Goal: Task Accomplishment & Management: Use online tool/utility

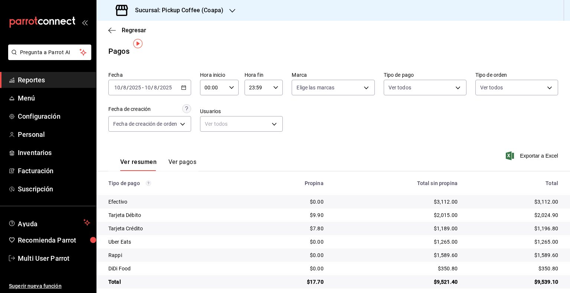
scroll to position [7, 0]
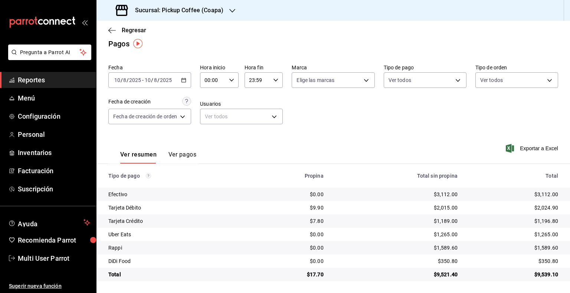
click at [219, 9] on h3 "Sucursal: Pickup Coffee (Coapa)" at bounding box center [176, 10] width 94 height 9
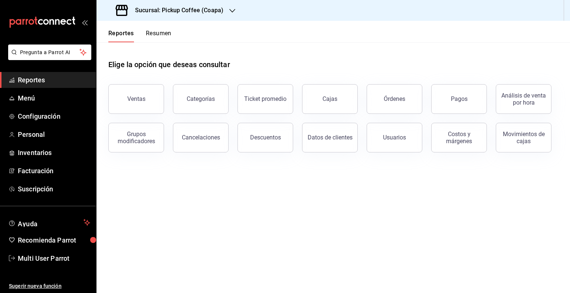
click at [225, 8] on div "Sucursal: Pickup Coffee (Coapa)" at bounding box center [171, 10] width 136 height 21
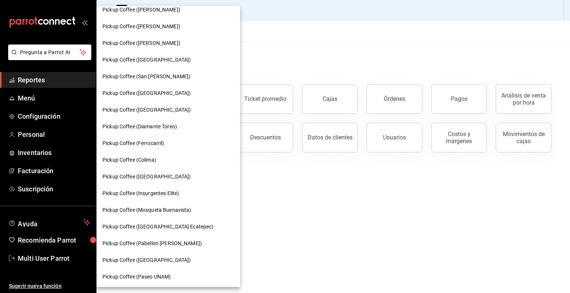
scroll to position [293, 0]
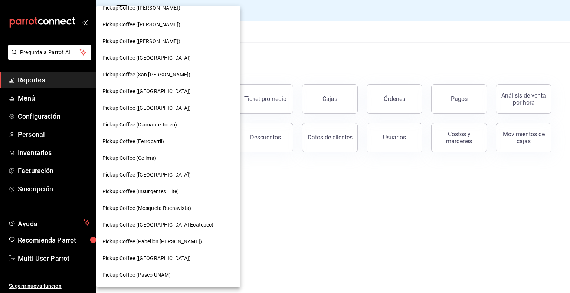
click at [179, 198] on div "Pickup Coffee (Insurgentes Elite)" at bounding box center [169, 191] width 144 height 17
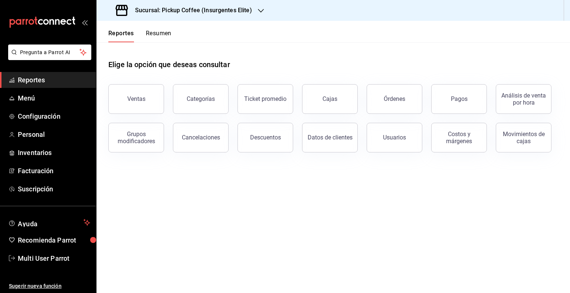
click at [152, 29] on div "Reportes Resumen" at bounding box center [134, 32] width 75 height 22
click at [153, 32] on button "Resumen" at bounding box center [159, 36] width 26 height 13
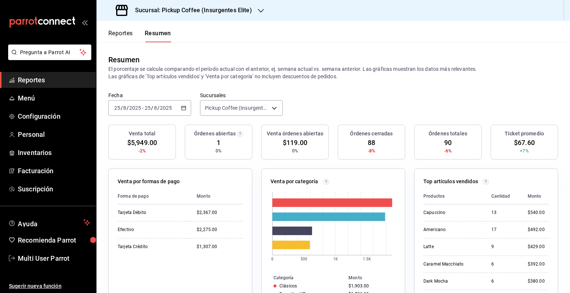
click at [183, 110] on icon "button" at bounding box center [183, 107] width 5 height 5
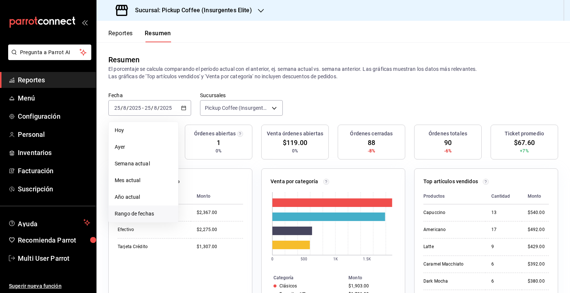
click at [147, 213] on span "Rango de fechas" at bounding box center [144, 214] width 58 height 8
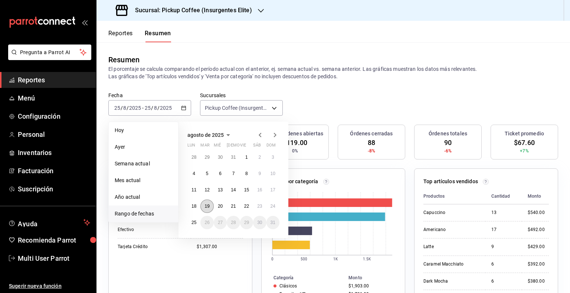
click at [201, 206] on button "19" at bounding box center [207, 206] width 13 height 13
click at [192, 207] on abbr "18" at bounding box center [194, 206] width 5 height 5
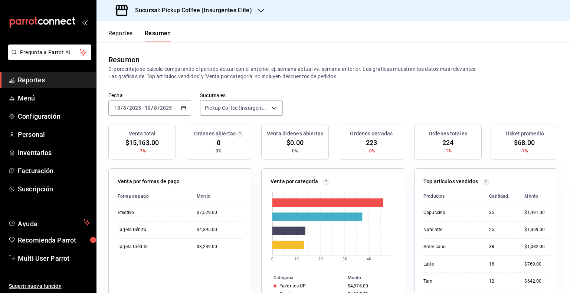
click at [186, 111] on div "2025-08-18 18 / 8 / 2025 - 2025-08-19 19 / 8 / 2025" at bounding box center [149, 108] width 83 height 16
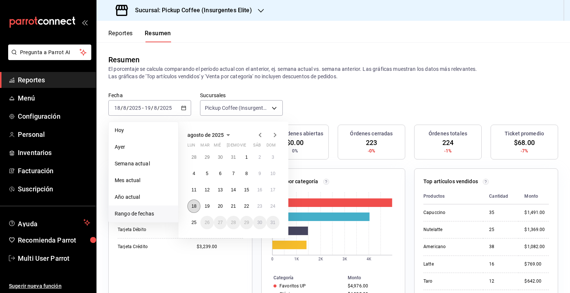
click at [193, 203] on button "18" at bounding box center [194, 206] width 13 height 13
click at [276, 205] on button "24" at bounding box center [273, 206] width 13 height 13
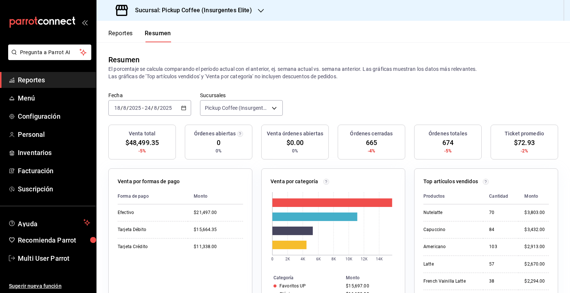
click at [143, 31] on div "Reportes Resumen" at bounding box center [139, 36] width 63 height 13
click at [132, 33] on button "Reportes" at bounding box center [120, 36] width 25 height 13
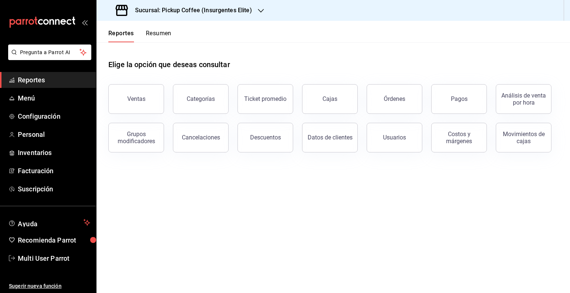
click at [123, 32] on button "Reportes" at bounding box center [121, 36] width 26 height 13
click at [177, 36] on header "Reportes Resumen" at bounding box center [334, 32] width 474 height 22
click at [140, 33] on div "Reportes Resumen" at bounding box center [139, 36] width 63 height 13
click at [125, 33] on button "Reportes" at bounding box center [121, 36] width 26 height 13
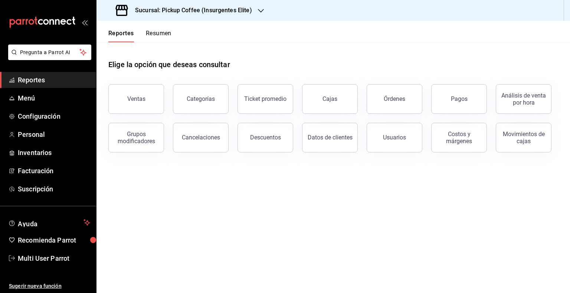
click at [122, 33] on button "Reportes" at bounding box center [121, 36] width 26 height 13
click at [123, 33] on button "Reportes" at bounding box center [121, 36] width 26 height 13
click at [125, 31] on button "Reportes" at bounding box center [121, 36] width 26 height 13
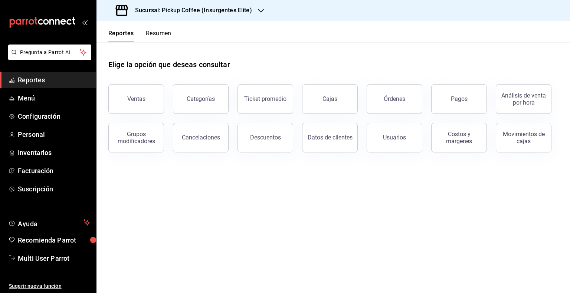
click at [222, 34] on header "Reportes Resumen" at bounding box center [334, 32] width 474 height 22
drag, startPoint x: 186, startPoint y: 40, endPoint x: 134, endPoint y: 49, distance: 52.3
click at [154, 53] on div "Reportes Resumen Elige la opción que deseas consultar Ventas Categorías Ticket …" at bounding box center [334, 157] width 474 height 273
drag, startPoint x: 117, startPoint y: 41, endPoint x: 117, endPoint y: 32, distance: 8.5
click at [118, 41] on button "Reportes" at bounding box center [121, 36] width 26 height 13
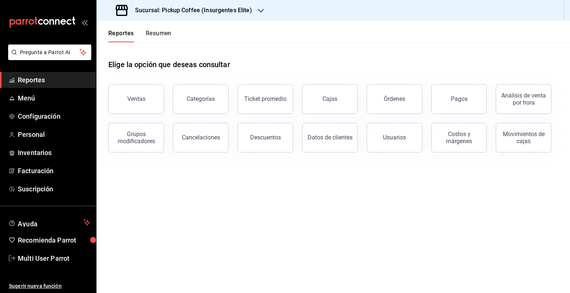
click at [117, 32] on button "Reportes" at bounding box center [121, 36] width 26 height 13
drag, startPoint x: 117, startPoint y: 33, endPoint x: 47, endPoint y: 125, distance: 114.8
click at [68, 101] on div "Pregunta a Parrot AI Reportes Menú Configuración Personal Inventarios Facturaci…" at bounding box center [285, 146] width 570 height 293
click at [47, 125] on ul "Reportes Menú Configuración Personal Inventarios Facturación Suscripción" at bounding box center [48, 134] width 96 height 125
click at [49, 120] on span "Configuración" at bounding box center [54, 116] width 72 height 10
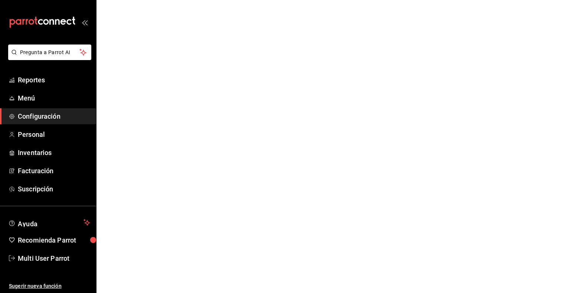
click at [51, 117] on span "Configuración" at bounding box center [54, 116] width 72 height 10
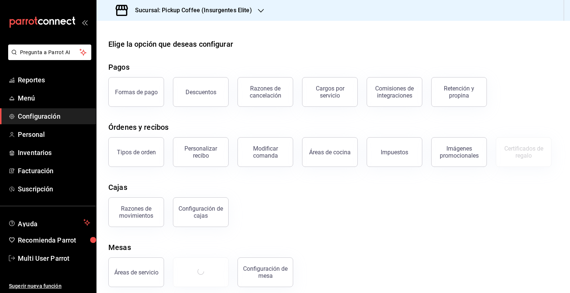
click at [51, 117] on span "Configuración" at bounding box center [54, 116] width 72 height 10
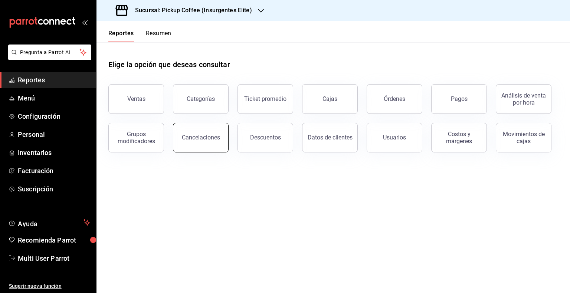
click at [185, 148] on button "Cancelaciones" at bounding box center [201, 138] width 56 height 30
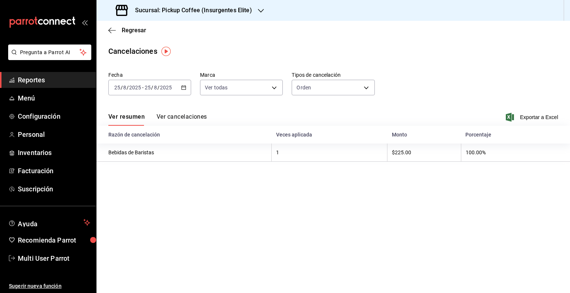
click at [189, 88] on div "[DATE] [DATE] - [DATE] [DATE]" at bounding box center [149, 88] width 83 height 16
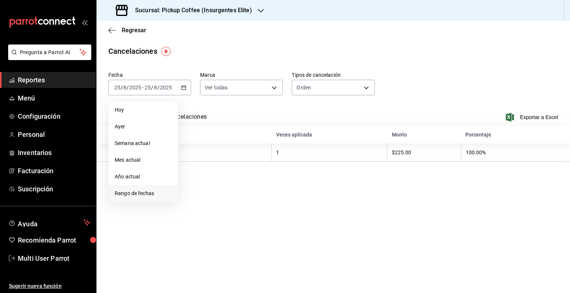
click at [145, 201] on li "Rango de fechas" at bounding box center [143, 193] width 69 height 17
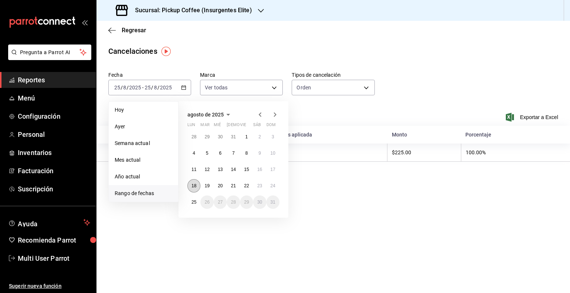
click at [198, 186] on button "18" at bounding box center [194, 185] width 13 height 13
click at [279, 186] on div "[DATE] lun mar mié jue vie sáb dom 28 29 30 31 1 2 3 4 5 6 7 8 9 10 11 12 13 14…" at bounding box center [234, 159] width 110 height 117
click at [276, 186] on button "24" at bounding box center [273, 185] width 13 height 13
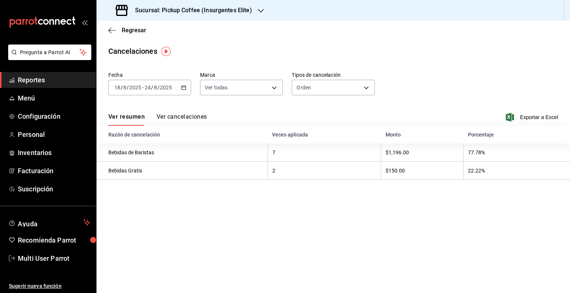
click at [108, 29] on div "Regresar" at bounding box center [334, 30] width 474 height 19
click at [110, 34] on div "Regresar" at bounding box center [334, 30] width 474 height 19
click at [111, 30] on icon "button" at bounding box center [111, 30] width 7 height 0
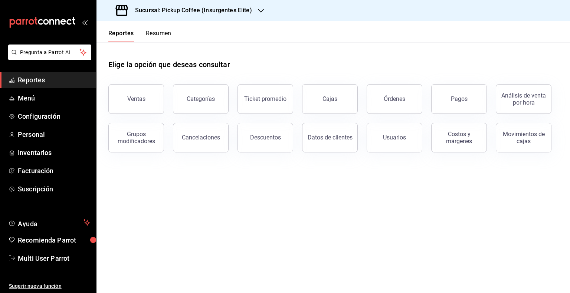
click at [111, 30] on button "Reportes" at bounding box center [121, 36] width 26 height 13
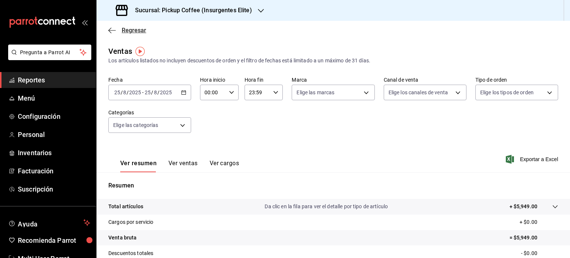
click at [114, 30] on icon "button" at bounding box center [111, 30] width 7 height 0
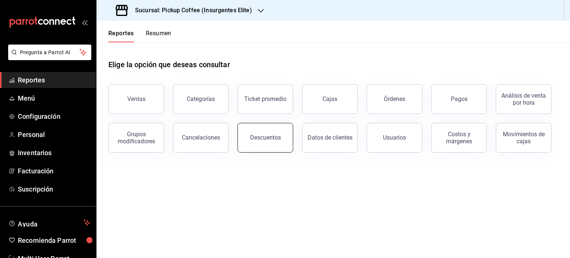
click at [271, 140] on div "Descuentos" at bounding box center [265, 137] width 31 height 7
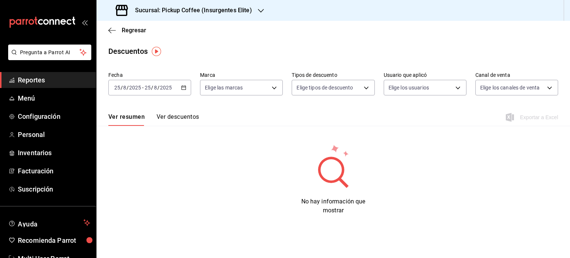
click at [184, 89] on icon "button" at bounding box center [183, 87] width 5 height 5
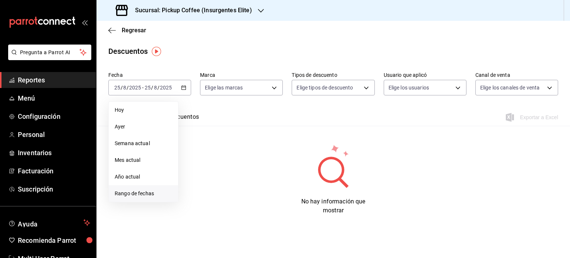
click at [143, 192] on span "Rango de fechas" at bounding box center [144, 194] width 58 height 8
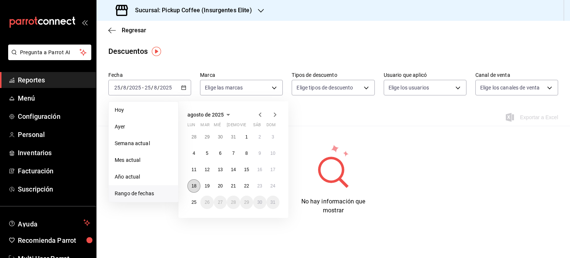
click at [191, 185] on button "18" at bounding box center [194, 185] width 13 height 13
click at [275, 186] on abbr "24" at bounding box center [273, 185] width 5 height 5
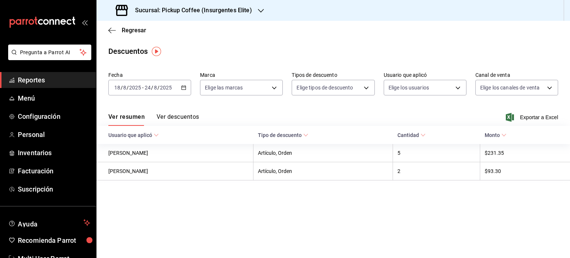
click at [241, 59] on main "Regresar Descuentos Fecha 2025-08-18 18 / 8 / 2025 - 2025-08-24 24 / 8 / 2025 M…" at bounding box center [334, 139] width 474 height 237
click at [181, 87] on icon "button" at bounding box center [183, 87] width 5 height 5
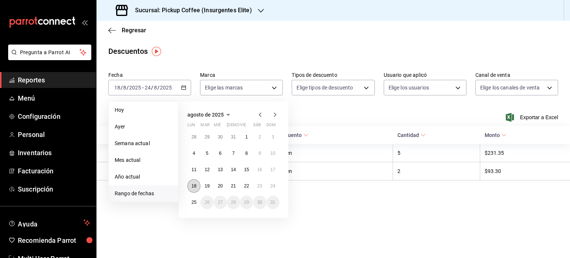
click at [193, 187] on abbr "18" at bounding box center [194, 185] width 5 height 5
click at [276, 187] on button "24" at bounding box center [273, 185] width 13 height 13
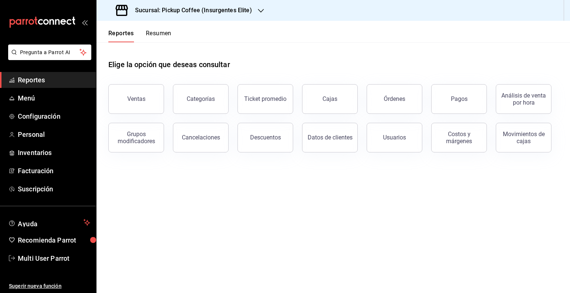
click at [244, 12] on h3 "Sucursal: Pickup Coffee (Insurgentes Elite)" at bounding box center [190, 10] width 123 height 9
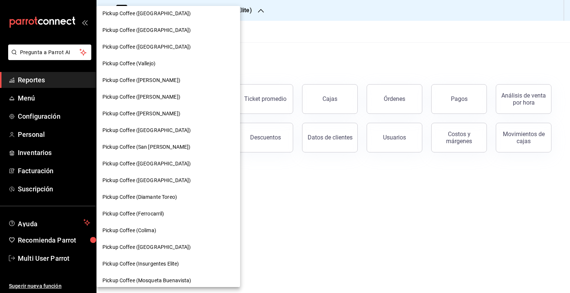
scroll to position [222, 0]
click at [163, 158] on div "Pickup Coffee ([GEOGRAPHIC_DATA])" at bounding box center [169, 163] width 144 height 17
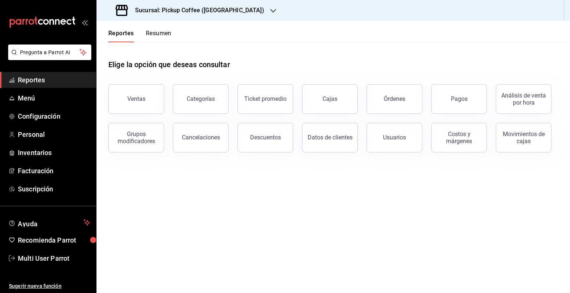
click at [143, 36] on div "Reportes Resumen" at bounding box center [139, 36] width 63 height 13
click at [133, 114] on div "Grupos modificadores" at bounding box center [132, 133] width 65 height 39
click at [138, 107] on button "Ventas" at bounding box center [136, 99] width 56 height 30
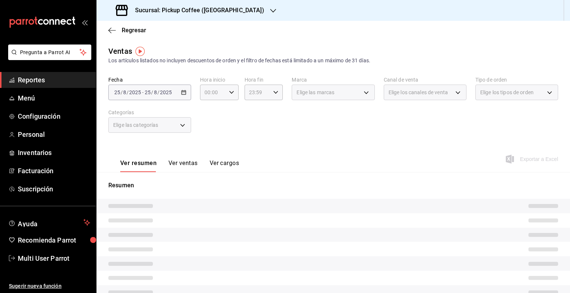
click at [187, 90] on div "[DATE] [DATE] - [DATE] [DATE]" at bounding box center [149, 93] width 83 height 16
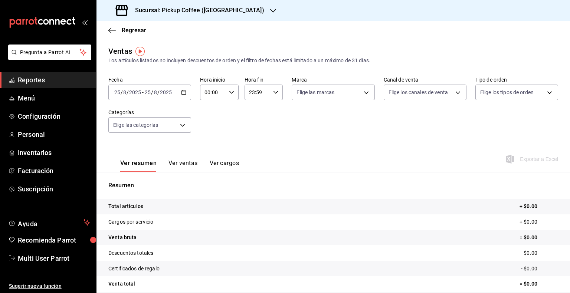
click at [184, 89] on div "[DATE] [DATE] - [DATE] [DATE]" at bounding box center [149, 93] width 83 height 16
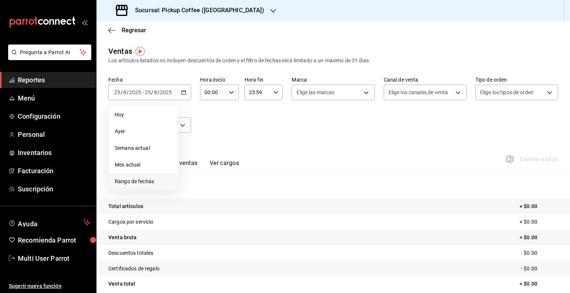
click at [151, 187] on li "Rango de fechas" at bounding box center [143, 181] width 69 height 17
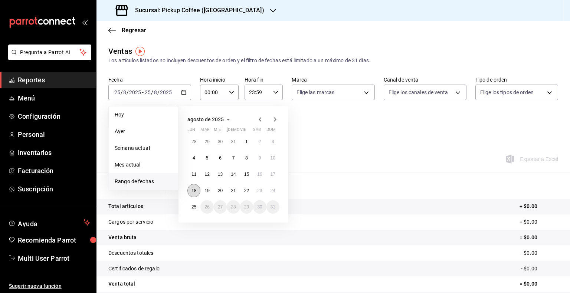
click at [193, 190] on abbr "18" at bounding box center [194, 190] width 5 height 5
click at [271, 188] on abbr "24" at bounding box center [273, 190] width 5 height 5
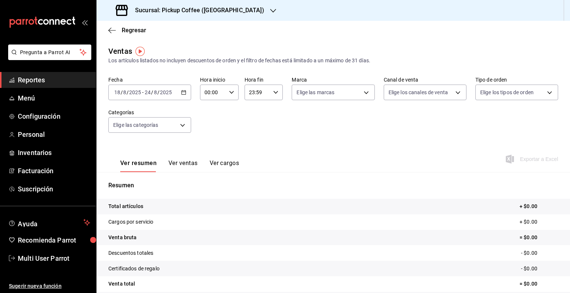
click at [270, 7] on div at bounding box center [273, 11] width 6 height 8
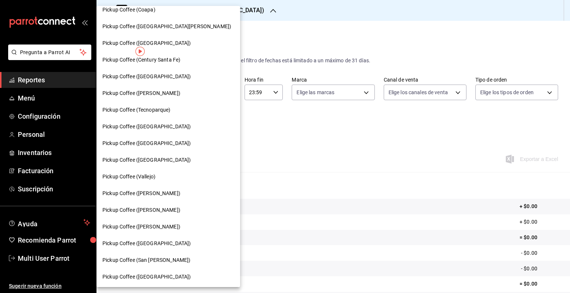
scroll to position [109, 0]
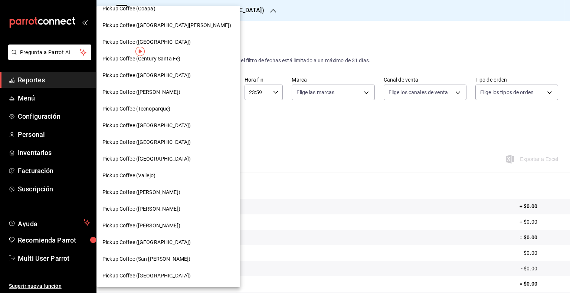
click at [176, 159] on div "Pickup Coffee ([GEOGRAPHIC_DATA])" at bounding box center [169, 159] width 132 height 8
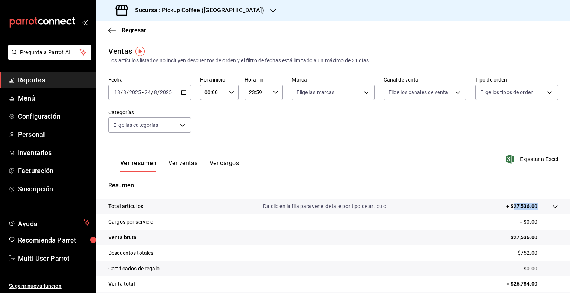
drag, startPoint x: 533, startPoint y: 209, endPoint x: 509, endPoint y: 209, distance: 23.8
click at [509, 209] on tr "Total artículos Da clic en la fila para ver el detalle por tipo de artículo + $…" at bounding box center [334, 207] width 474 height 16
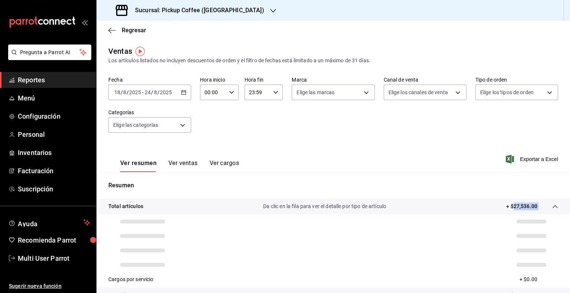
copy tbody "27,536.00"
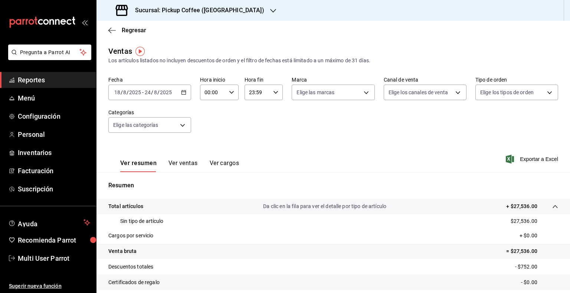
click at [127, 35] on div "Regresar" at bounding box center [334, 30] width 474 height 19
click at [129, 32] on span "Regresar" at bounding box center [134, 30] width 25 height 7
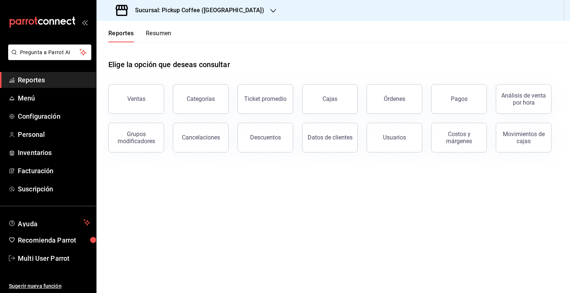
click at [165, 36] on button "Resumen" at bounding box center [159, 36] width 26 height 13
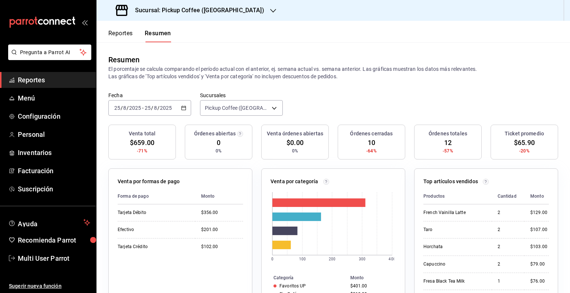
click at [187, 104] on div "[DATE] [DATE] - [DATE] [DATE]" at bounding box center [149, 108] width 83 height 16
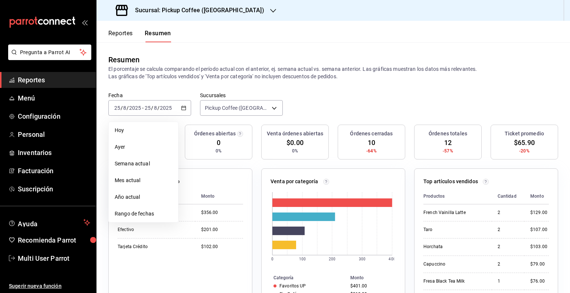
click at [138, 214] on span "Rango de fechas" at bounding box center [144, 214] width 58 height 8
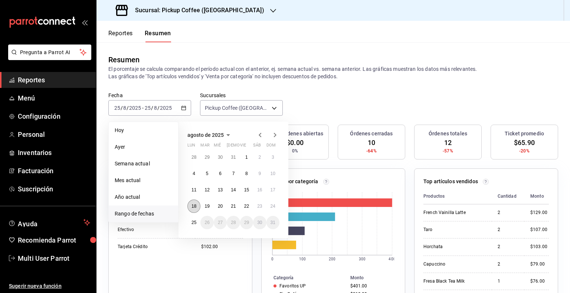
click at [189, 205] on button "18" at bounding box center [194, 206] width 13 height 13
click at [269, 206] on button "24" at bounding box center [273, 206] width 13 height 13
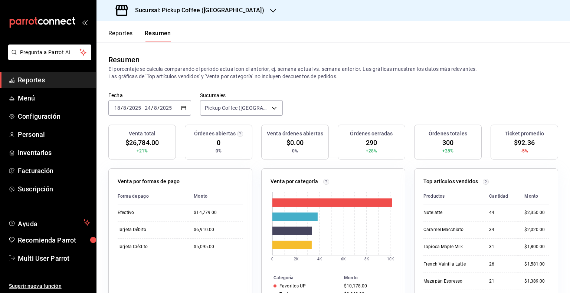
click at [122, 33] on button "Reportes" at bounding box center [120, 36] width 25 height 13
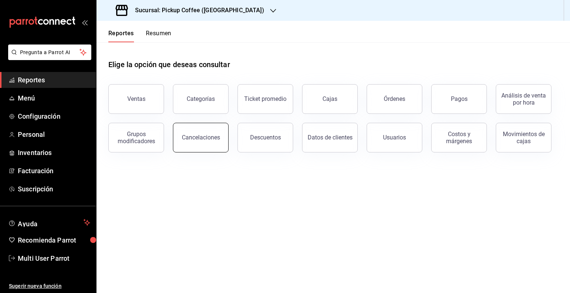
click at [195, 142] on button "Cancelaciones" at bounding box center [201, 138] width 56 height 30
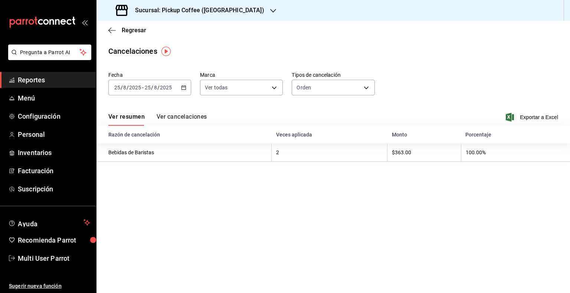
click at [186, 84] on div "[DATE] [DATE] - [DATE] [DATE]" at bounding box center [149, 88] width 83 height 16
click at [146, 209] on main "Regresar Cancelaciones Fecha [DATE] [DATE] - [DATE] [DATE] Marca Ver todas [obj…" at bounding box center [334, 157] width 474 height 273
click at [180, 86] on div "[DATE] [DATE] - [DATE] [DATE]" at bounding box center [149, 88] width 83 height 16
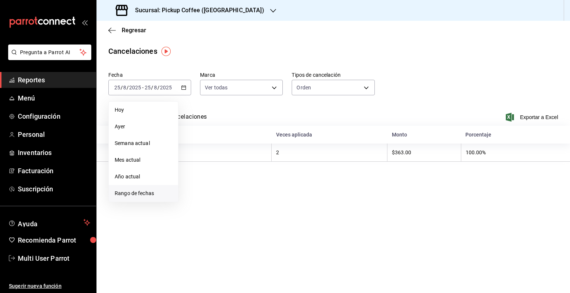
click at [149, 193] on span "Rango de fechas" at bounding box center [144, 194] width 58 height 8
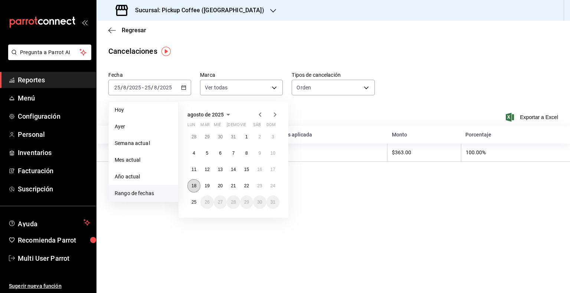
click at [195, 189] on button "18" at bounding box center [194, 185] width 13 height 13
click at [276, 188] on button "24" at bounding box center [273, 185] width 13 height 13
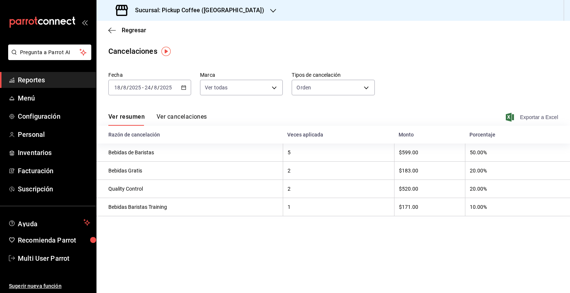
click at [520, 114] on span "Exportar a Excel" at bounding box center [533, 117] width 51 height 9
click at [111, 29] on icon "button" at bounding box center [111, 30] width 7 height 7
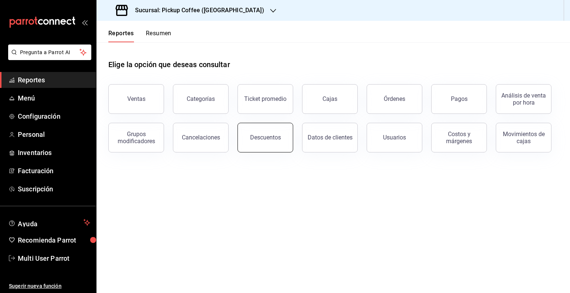
click at [279, 141] on button "Descuentos" at bounding box center [266, 138] width 56 height 30
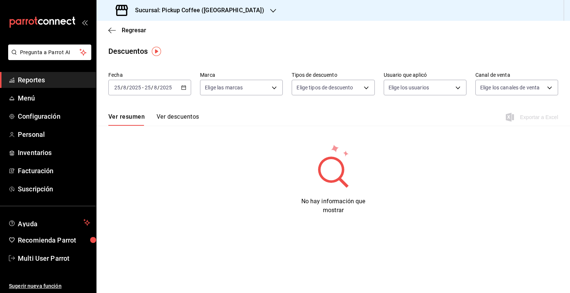
click at [186, 88] on icon "button" at bounding box center [183, 87] width 5 height 5
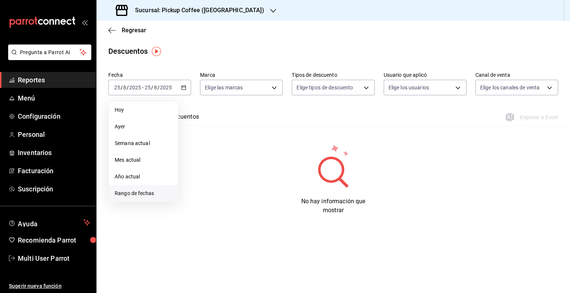
click at [140, 192] on span "Rango de fechas" at bounding box center [144, 194] width 58 height 8
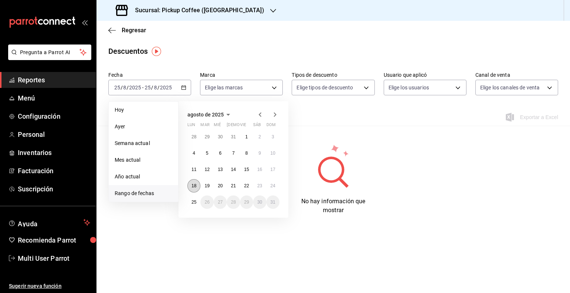
click at [197, 186] on button "18" at bounding box center [194, 185] width 13 height 13
drag, startPoint x: 291, startPoint y: 185, endPoint x: 273, endPoint y: 186, distance: 17.9
click at [289, 186] on div "[DATE] lun mar mié jue vie sáb dom 28 29 30 31 1 2 3 4 5 6 7 8 9 10 11 12 13 14…" at bounding box center [244, 156] width 130 height 123
click at [272, 186] on abbr "24" at bounding box center [273, 185] width 5 height 5
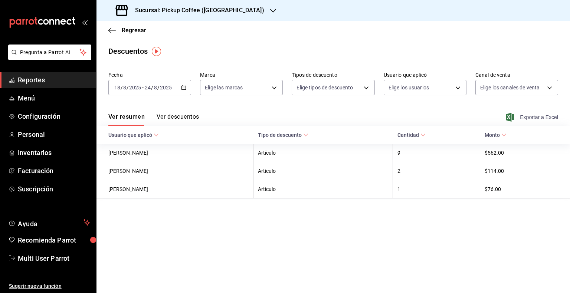
click at [526, 121] on span "Exportar a Excel" at bounding box center [533, 117] width 51 height 9
